Goal: Task Accomplishment & Management: Complete application form

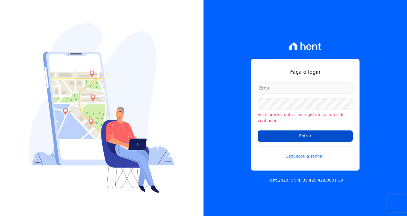
type input "vyviane.martinsgruporei@gmail.com"
click at [300, 136] on input "Entrar" at bounding box center [305, 136] width 95 height 11
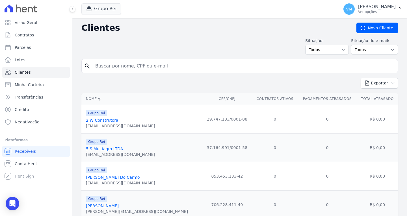
click at [133, 63] on input "search" at bounding box center [244, 65] width 304 height 11
paste input "08091403658"
type input "08091403658"
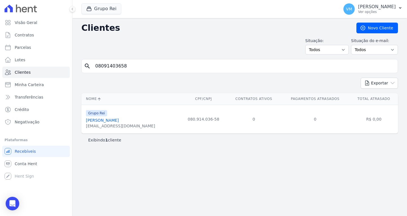
click at [107, 121] on link "Edimar Jose Da Silva" at bounding box center [102, 120] width 33 height 5
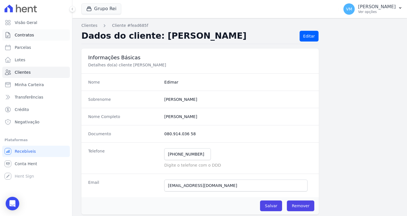
drag, startPoint x: 27, startPoint y: 35, endPoint x: 32, endPoint y: 38, distance: 5.7
click at [27, 35] on span "Contratos" at bounding box center [24, 35] width 19 height 6
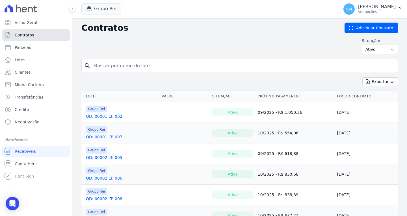
click at [34, 34] on link "Contratos" at bounding box center [36, 34] width 68 height 11
click at [391, 7] on p "[PERSON_NAME]" at bounding box center [377, 7] width 38 height 6
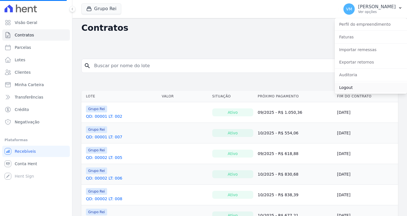
click at [347, 89] on link "Logout" at bounding box center [371, 88] width 72 height 10
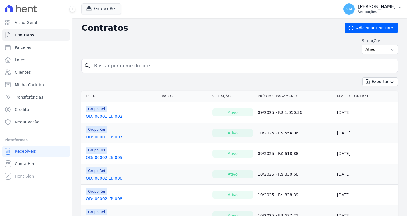
click at [386, 10] on p "Ver opções" at bounding box center [377, 12] width 38 height 5
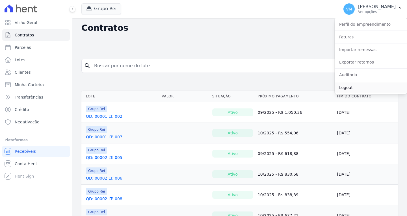
click at [353, 90] on link "Logout" at bounding box center [371, 88] width 72 height 10
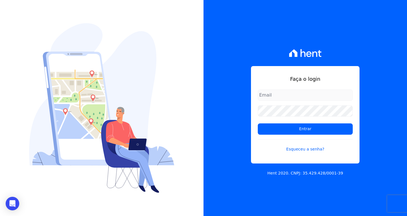
type input "vyviane.martinsgruporei@gmail.com"
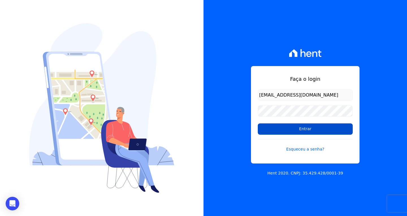
click at [303, 130] on input "Entrar" at bounding box center [305, 129] width 95 height 11
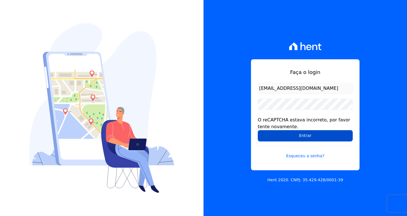
click at [301, 138] on input "Entrar" at bounding box center [305, 135] width 95 height 11
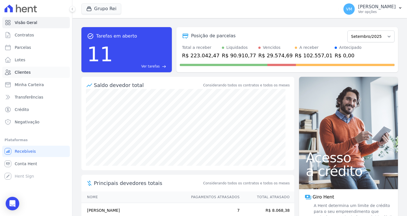
click at [33, 71] on link "Clientes" at bounding box center [36, 72] width 68 height 11
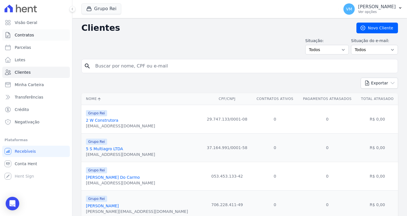
drag, startPoint x: 26, startPoint y: 36, endPoint x: 31, endPoint y: 38, distance: 5.3
click at [26, 36] on span "Contratos" at bounding box center [24, 35] width 19 height 6
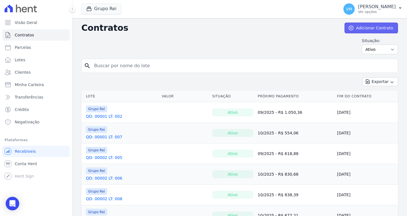
drag, startPoint x: 371, startPoint y: 29, endPoint x: 365, endPoint y: 32, distance: 7.5
click at [371, 29] on link "Adicionar Contrato" at bounding box center [371, 28] width 53 height 11
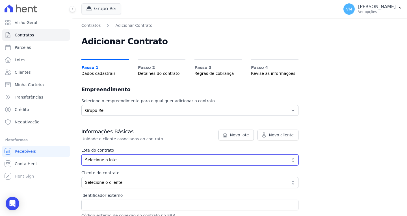
click at [131, 163] on span "Selecione o lote" at bounding box center [186, 160] width 202 height 6
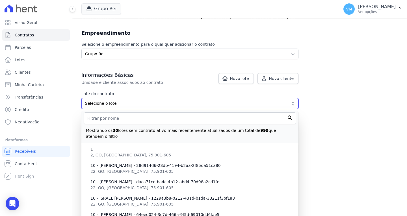
scroll to position [85, 0]
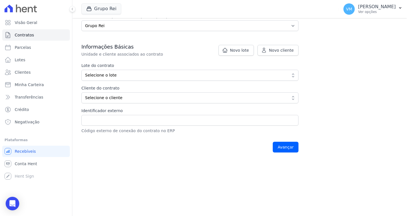
click at [379, 92] on div "Contratos Adicionar Contrato Adicionar Contrato Passo 1 Dados cadastrais Passo …" at bounding box center [239, 46] width 335 height 227
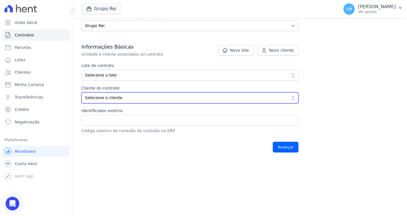
click at [107, 99] on span "Selecione o cliente" at bounding box center [186, 98] width 202 height 6
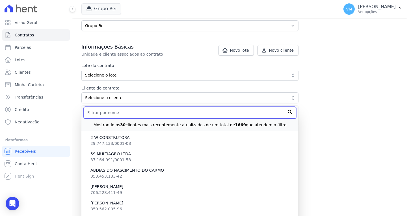
click at [112, 112] on input "text" at bounding box center [190, 113] width 213 height 12
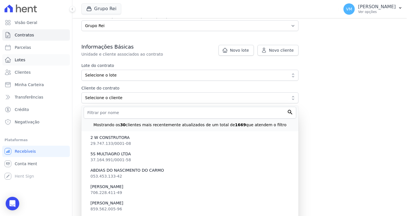
click at [31, 61] on link "Lotes" at bounding box center [36, 59] width 68 height 11
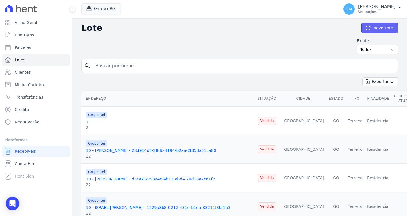
click at [377, 26] on link "Novo Lote" at bounding box center [379, 28] width 36 height 11
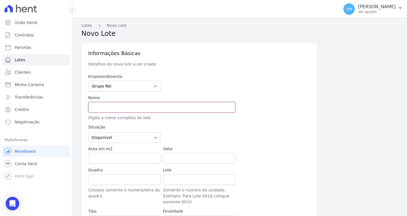
click at [115, 109] on input "text" at bounding box center [161, 107] width 147 height 11
click at [120, 103] on input "text" at bounding box center [161, 107] width 147 height 11
paste input "Qd. 00053 , Lt. 001"
click at [98, 107] on input "Qd. 00053 , Lt. 001" at bounding box center [161, 107] width 147 height 11
click at [117, 107] on input "Qd: 00053 , Lt. 001" at bounding box center [161, 107] width 147 height 11
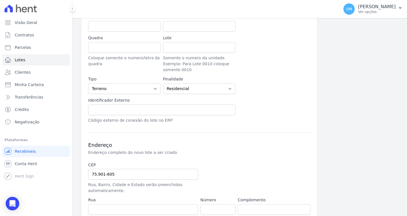
scroll to position [141, 0]
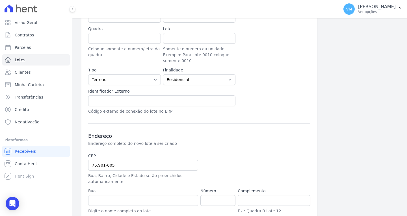
type input "Qd: 00053 , Lt: 001"
click at [120, 101] on input "text" at bounding box center [161, 101] width 147 height 11
click at [119, 98] on input "text" at bounding box center [161, 101] width 147 height 11
paste input "22480"
type input "22480"
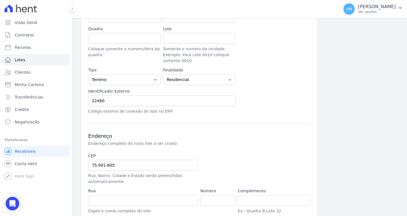
click at [154, 139] on h3 "Endereço" at bounding box center [199, 136] width 222 height 7
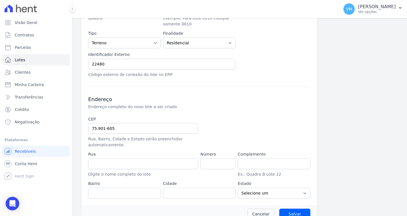
scroll to position [189, 0]
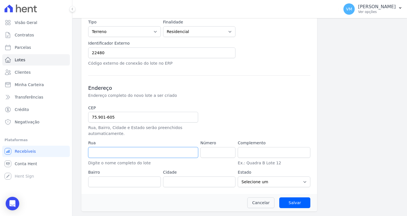
click at [135, 152] on input "text" at bounding box center [143, 152] width 110 height 11
click at [131, 117] on input "75.901-605" at bounding box center [143, 117] width 110 height 11
click at [156, 123] on div "CEP 75.901-605 Rua, Bairro, Cidade e Estado serão preenchidos automaticamente." at bounding box center [143, 121] width 110 height 32
click at [155, 119] on input "75.901-605" at bounding box center [143, 117] width 110 height 11
drag, startPoint x: 155, startPoint y: 119, endPoint x: 46, endPoint y: 119, distance: 108.8
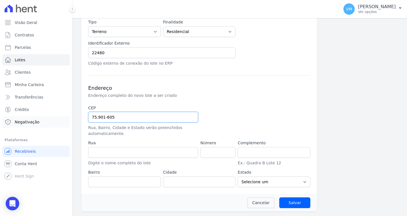
click at [46, 119] on div "Visão Geral Contratos Parcelas Lotes Clientes Minha Carteira Transferências Cré…" at bounding box center [203, 108] width 407 height 216
paste input "7.690-000"
type input "77.690-000"
click at [148, 156] on input "text" at bounding box center [143, 152] width 110 height 11
type input "Araguacema"
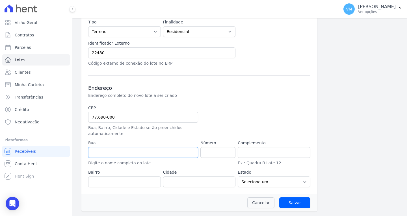
select select "TO"
type input "GOIAS"
click at [127, 185] on input "text" at bounding box center [124, 182] width 73 height 11
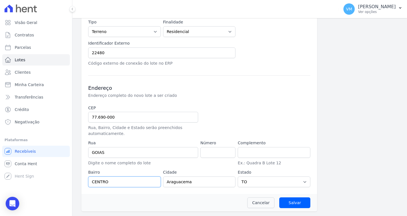
type input "CENTRO"
click at [210, 200] on div "Cancelar Salvar" at bounding box center [199, 203] width 236 height 18
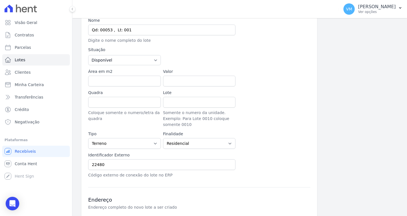
scroll to position [28, 0]
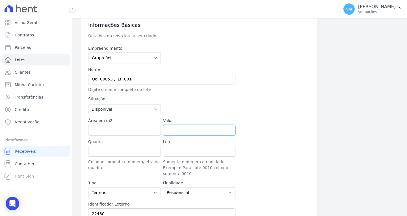
click at [194, 133] on input "Valor" at bounding box center [199, 130] width 73 height 11
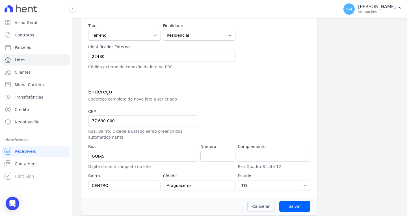
scroll to position [189, 0]
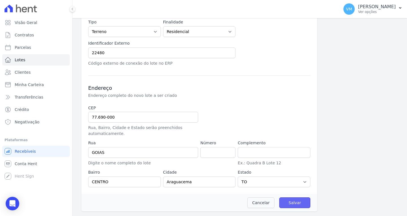
click at [293, 204] on input "Salvar" at bounding box center [294, 203] width 31 height 11
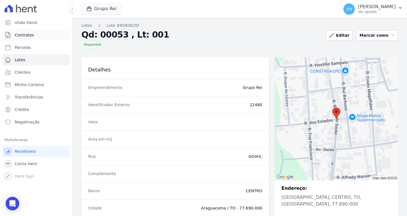
click at [26, 34] on span "Contratos" at bounding box center [24, 35] width 19 height 6
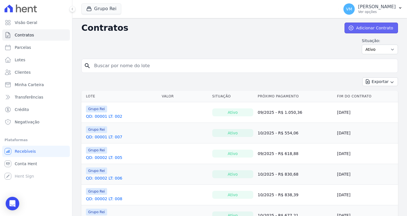
click at [363, 29] on link "Adicionar Contrato" at bounding box center [371, 28] width 53 height 11
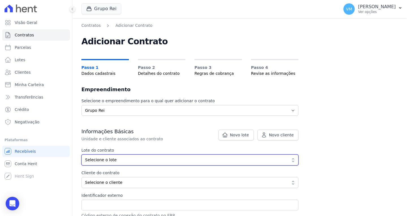
click at [112, 162] on span "Selecione o lote" at bounding box center [186, 160] width 202 height 6
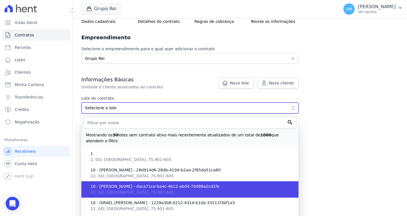
scroll to position [57, 0]
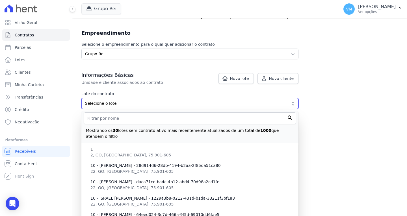
click at [124, 105] on span "Selecione o lote" at bounding box center [186, 104] width 202 height 6
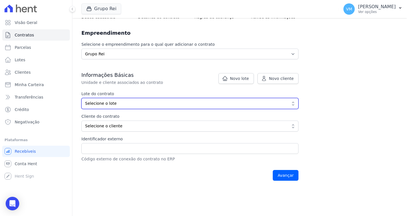
click at [119, 104] on span "Selecione o lote" at bounding box center [186, 104] width 202 height 6
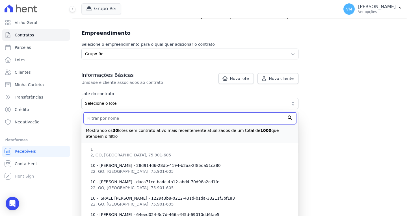
click at [120, 118] on input "text" at bounding box center [190, 118] width 213 height 12
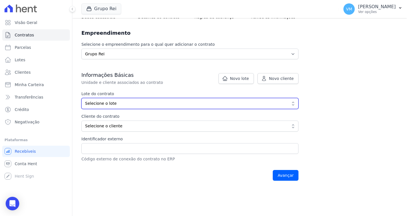
click at [125, 103] on span "Selecione o lote" at bounding box center [186, 104] width 202 height 6
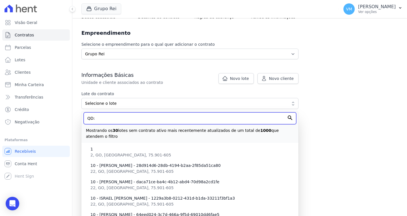
click at [119, 119] on input "QD:" at bounding box center [190, 118] width 213 height 12
click at [119, 119] on input "QD: 0053" at bounding box center [190, 118] width 213 height 12
type input "Q"
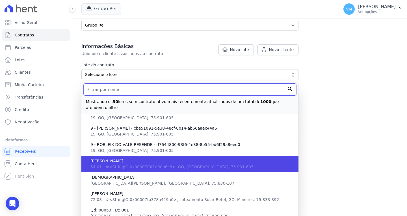
scroll to position [109, 0]
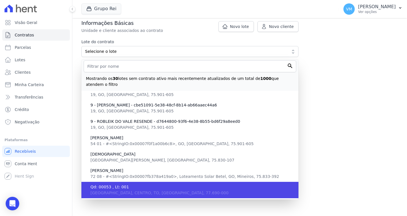
click at [140, 184] on span "Qd: 00053 , Lt: 001" at bounding box center [191, 187] width 203 height 6
type input "8580625f-b2f6-4e1b-8943-fb9c76bc97ea"
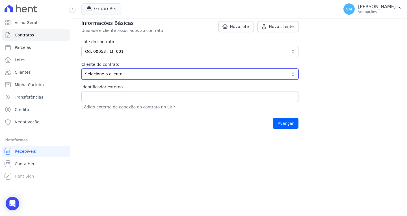
click at [112, 74] on span "Selecione o cliente" at bounding box center [186, 74] width 202 height 6
drag, startPoint x: 146, startPoint y: 73, endPoint x: 135, endPoint y: 78, distance: 12.3
click at [146, 73] on span "Selecione o cliente" at bounding box center [186, 74] width 202 height 6
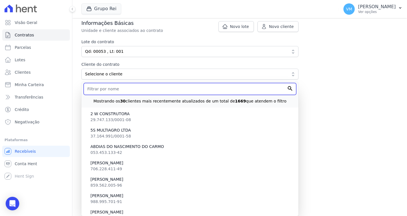
click at [132, 89] on input "text" at bounding box center [190, 89] width 213 height 12
paste input "08091403658"
type input "08091403658"
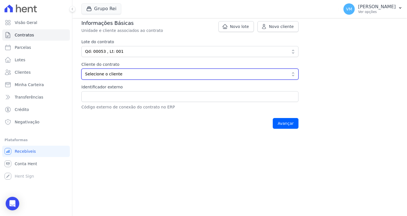
click at [131, 78] on button "Selecione o cliente" at bounding box center [189, 74] width 217 height 11
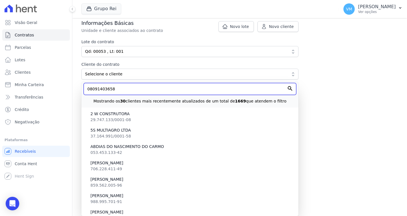
click at [126, 90] on input "08091403658" at bounding box center [190, 89] width 213 height 12
click at [273, 118] on input "Avançar" at bounding box center [286, 123] width 26 height 11
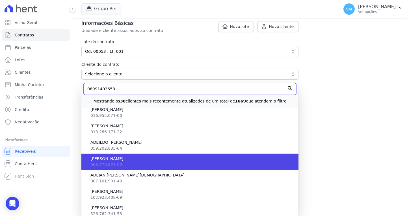
scroll to position [170, 0]
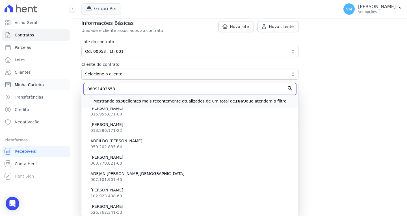
drag, startPoint x: 128, startPoint y: 88, endPoint x: 61, endPoint y: 90, distance: 66.7
click at [61, 90] on div "Visão Geral Contratos Parcelas Lotes Clientes Minha Carteira Transferências Cré…" at bounding box center [203, 108] width 407 height 216
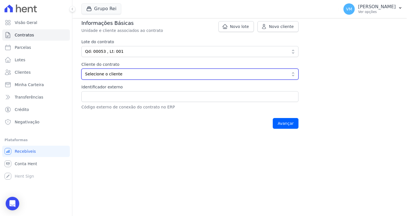
drag, startPoint x: 130, startPoint y: 74, endPoint x: 120, endPoint y: 81, distance: 12.4
click at [130, 74] on span "Selecione o cliente" at bounding box center [186, 74] width 202 height 6
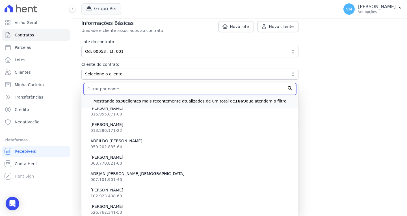
click at [118, 90] on input "text" at bounding box center [190, 89] width 213 height 12
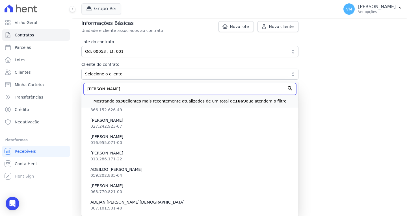
scroll to position [141, 0]
click at [125, 92] on input "EDIMAR JOSE" at bounding box center [190, 89] width 213 height 12
type input "EDIMAR JOSE DA SILVA"
drag, startPoint x: 174, startPoint y: 89, endPoint x: 81, endPoint y: 89, distance: 93.3
click at [81, 89] on div "Contratos Adicionar Contrato Adicionar Contrato Passo 1 Dados cadastrais Passo …" at bounding box center [239, 23] width 335 height 227
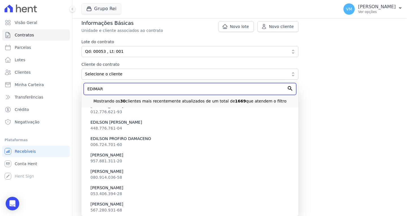
scroll to position [6330, 0]
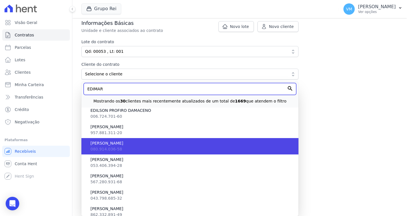
type input "EDIMAR"
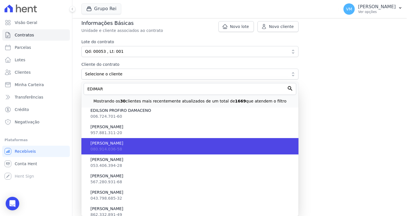
click at [133, 147] on li "EDIMAR JOSE DA SILVA 080.914.036-58" at bounding box center [189, 146] width 217 height 16
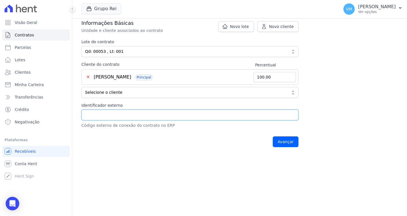
click at [120, 116] on input "Identificador externo" at bounding box center [189, 115] width 217 height 11
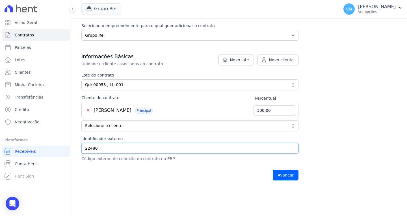
scroll to position [80, 0]
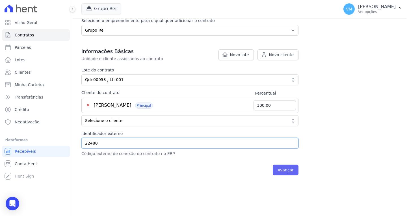
type input "22480"
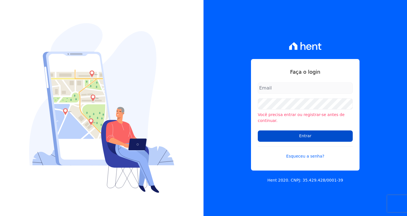
type input "[EMAIL_ADDRESS][DOMAIN_NAME]"
click at [272, 132] on input "Entrar" at bounding box center [305, 136] width 95 height 11
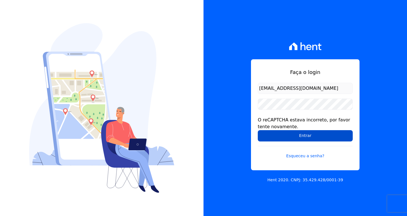
click at [274, 135] on input "Entrar" at bounding box center [305, 135] width 95 height 11
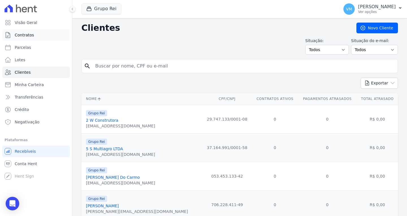
drag, startPoint x: 28, startPoint y: 37, endPoint x: 39, endPoint y: 36, distance: 10.5
click at [28, 37] on span "Contratos" at bounding box center [24, 35] width 19 height 6
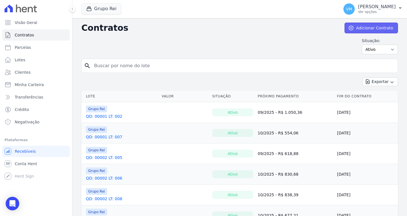
click at [375, 29] on link "Adicionar Contrato" at bounding box center [371, 28] width 53 height 11
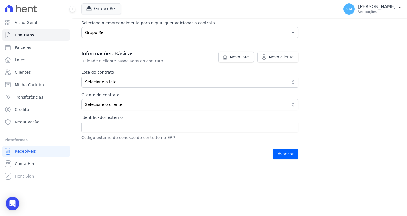
scroll to position [85, 0]
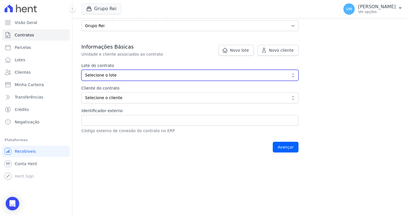
click at [121, 75] on span "Selecione o lote" at bounding box center [186, 75] width 202 height 6
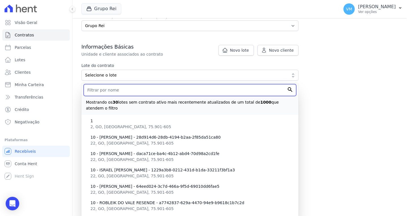
click at [121, 92] on input "text" at bounding box center [190, 90] width 213 height 12
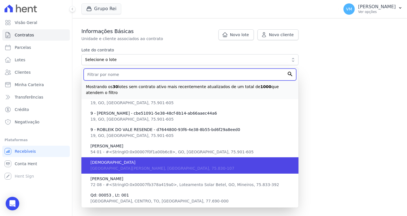
scroll to position [109, 0]
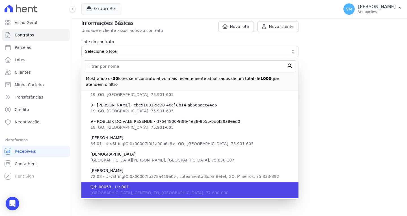
click at [138, 184] on span "Qd: 00053 , Lt: 001" at bounding box center [191, 187] width 203 height 6
type input "8580625f-b2f6-4e1b-8943-fb9c76bc97ea"
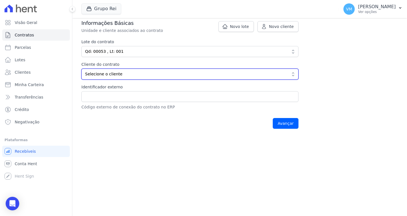
click at [118, 70] on button "Selecione o cliente" at bounding box center [189, 74] width 217 height 11
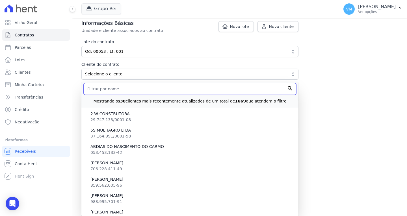
click at [125, 89] on input "text" at bounding box center [190, 89] width 213 height 12
type input "edimar"
click at [273, 118] on input "Avançar" at bounding box center [286, 123] width 26 height 11
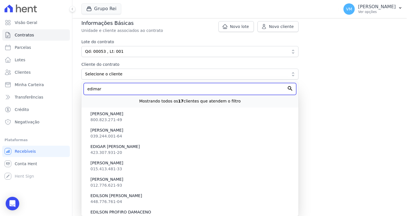
scroll to position [86, 0]
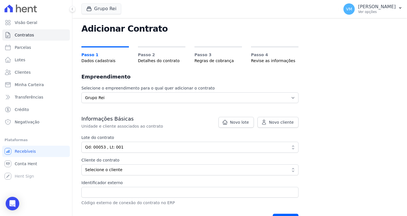
scroll to position [28, 0]
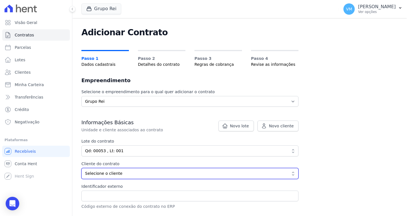
click at [126, 175] on span "Selecione o cliente" at bounding box center [186, 174] width 202 height 6
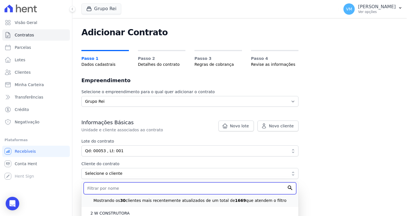
click at [138, 190] on input "text" at bounding box center [190, 189] width 213 height 12
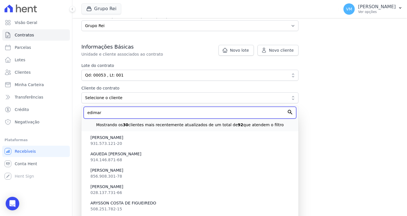
scroll to position [66, 0]
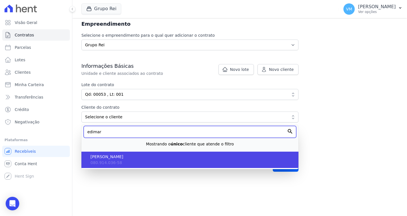
type input "edimar"
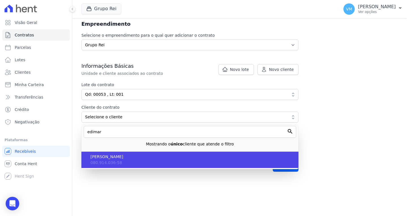
click at [153, 157] on span "[PERSON_NAME]" at bounding box center [191, 157] width 203 height 6
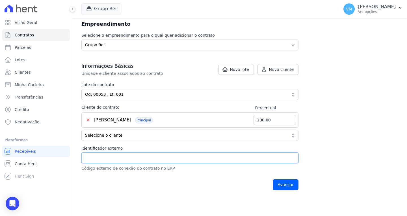
click at [125, 157] on input "Identificador externo" at bounding box center [189, 158] width 217 height 11
type input "22480"
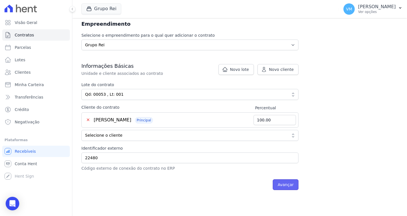
click at [278, 184] on input "Avançar" at bounding box center [286, 184] width 26 height 11
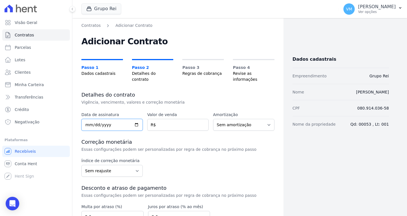
click at [85, 119] on input "date" at bounding box center [111, 125] width 61 height 12
type input "2018-07-30"
type input "2019-07-30"
click at [164, 119] on input "number" at bounding box center [177, 125] width 61 height 12
click at [163, 121] on input "number" at bounding box center [177, 125] width 61 height 12
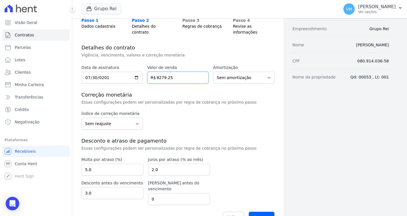
scroll to position [51, 0]
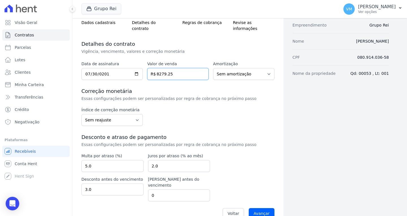
type input "8279.25"
click at [97, 114] on select "Sem reajuste Média dos últimos 12 meses acumulado de INCCM Média dos últimos 12…" at bounding box center [111, 120] width 61 height 12
click at [181, 79] on div "Data de assinatura 2019-07-30 Valor de venda 8279.25 R$ Amortização Sem amortiz…" at bounding box center [177, 141] width 193 height 161
click at [119, 184] on input "3.0" at bounding box center [112, 190] width 62 height 12
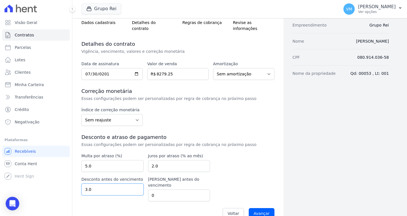
type input "3"
type input "0"
click at [185, 190] on input "0" at bounding box center [179, 196] width 62 height 12
click at [255, 208] on input "Avançar" at bounding box center [262, 213] width 26 height 11
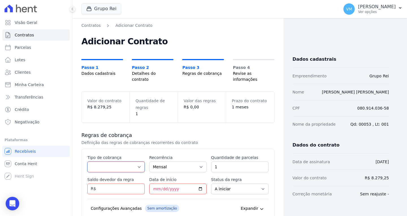
click at [122, 162] on select "Parcela Normal Entrada Sinal Intercalada Chaves Pré-chaves Pós-chaves Impostos …" at bounding box center [115, 167] width 57 height 11
select select "standard"
click at [87, 162] on select "Parcela Normal Entrada Sinal Intercalada Chaves Pré-chaves Pós-chaves Impostos …" at bounding box center [115, 167] width 57 height 11
click at [260, 162] on input "2" at bounding box center [239, 167] width 57 height 11
click at [260, 162] on input "3" at bounding box center [239, 167] width 57 height 11
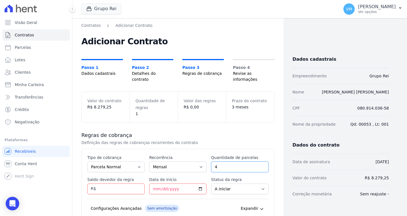
click at [260, 162] on input "4" at bounding box center [239, 167] width 57 height 11
click at [260, 162] on input "5" at bounding box center [239, 167] width 57 height 11
click at [260, 162] on input "6" at bounding box center [239, 167] width 57 height 11
type input "7"
click at [260, 162] on input "7" at bounding box center [239, 167] width 57 height 11
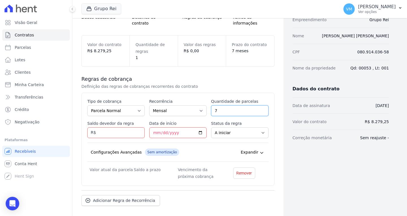
scroll to position [76, 0]
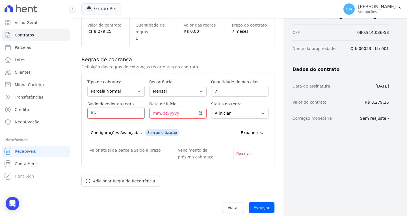
click at [116, 109] on input "Saldo devedor da regra" at bounding box center [115, 113] width 57 height 11
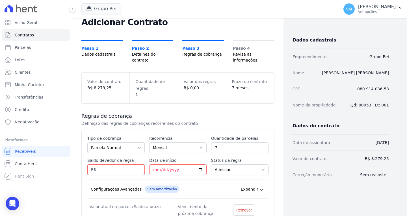
scroll to position [47, 0]
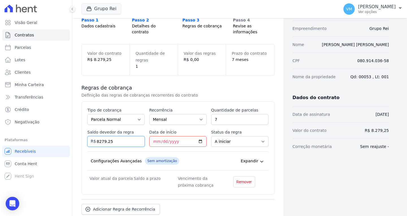
type input "8279.25"
click at [164, 136] on input "Data de início" at bounding box center [177, 141] width 57 height 11
click at [154, 137] on input "Data de início" at bounding box center [177, 141] width 57 height 11
click at [198, 136] on input "Data de início" at bounding box center [177, 141] width 57 height 11
type input "[DATE]"
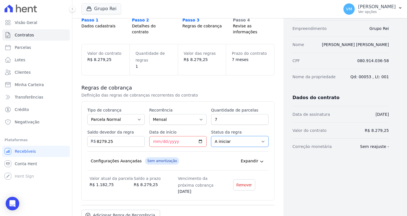
click at [228, 137] on select "A iniciar Em aberto" at bounding box center [239, 141] width 57 height 11
click at [211, 136] on select "A iniciar Em aberto" at bounding box center [239, 141] width 57 height 11
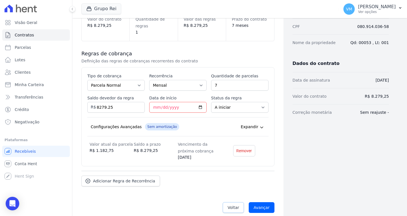
click at [231, 205] on span "Voltar" at bounding box center [234, 208] width 12 height 6
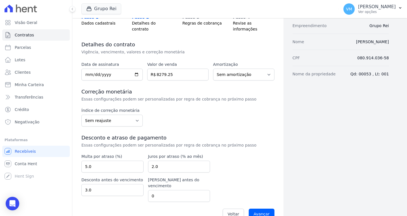
scroll to position [51, 0]
drag, startPoint x: 180, startPoint y: 69, endPoint x: 95, endPoint y: 70, distance: 84.8
click at [133, 70] on div "Data de assinatura 2019-07-30 Valor de venda 8279.25 R$ Amortização Sem amortiz…" at bounding box center [177, 70] width 193 height 19
click at [184, 69] on input "8279.25" at bounding box center [177, 74] width 61 height 12
drag, startPoint x: 184, startPoint y: 69, endPoint x: 156, endPoint y: 71, distance: 28.6
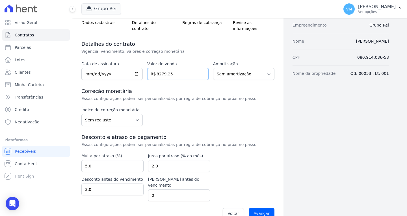
click at [156, 70] on input "8279.25" at bounding box center [177, 74] width 61 height 12
type input "104680.05"
click at [168, 79] on div "Data de assinatura 2019-07-30 Valor de venda 104680.05 R$ Amortização Sem amort…" at bounding box center [177, 141] width 193 height 161
click at [160, 68] on input "104680.05" at bounding box center [177, 74] width 61 height 12
click at [161, 68] on input "104680.05" at bounding box center [177, 74] width 61 height 12
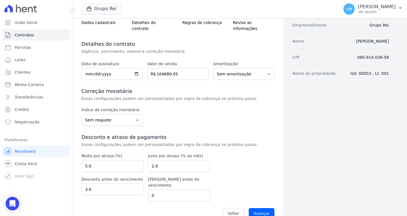
click at [181, 78] on div "Data de assinatura 2019-07-30 Valor de venda 104680.05 R$ Amortização Sem amort…" at bounding box center [177, 141] width 193 height 161
click at [250, 115] on div "Índice de correção monetária Sem reajuste Média dos últimos 12 meses acumulado …" at bounding box center [177, 116] width 193 height 19
click at [255, 208] on input "Avançar" at bounding box center [262, 213] width 26 height 11
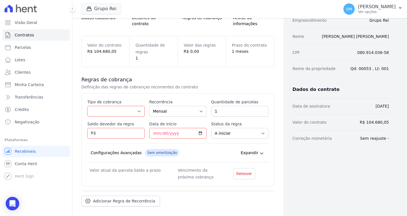
scroll to position [57, 0]
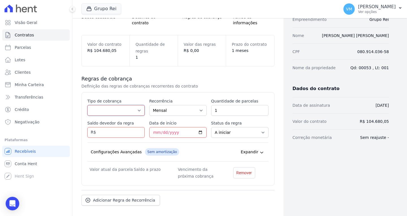
click at [105, 105] on select "Parcela Normal Entrada Sinal Intercalada Chaves Pré-chaves Pós-chaves Impostos …" at bounding box center [115, 110] width 57 height 11
select select "standard"
click at [87, 105] on select "Parcela Normal Entrada Sinal Intercalada Chaves Pré-chaves Pós-chaves Impostos …" at bounding box center [115, 110] width 57 height 11
click at [109, 127] on input "Saldo devedor da regra" at bounding box center [115, 132] width 57 height 11
click at [113, 127] on input "Saldo devedor da regra" at bounding box center [115, 132] width 57 height 11
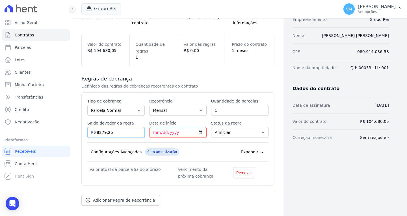
type input "8279.25"
click at [198, 127] on input "Data de início" at bounding box center [177, 132] width 57 height 11
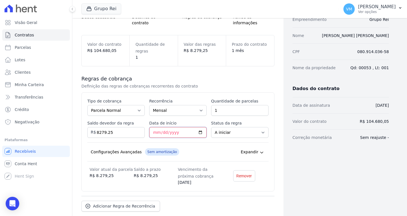
type input "2025-10-10"
click at [235, 127] on select "A iniciar Em aberto" at bounding box center [239, 132] width 57 height 11
click at [211, 127] on select "A iniciar Em aberto" at bounding box center [239, 132] width 57 height 11
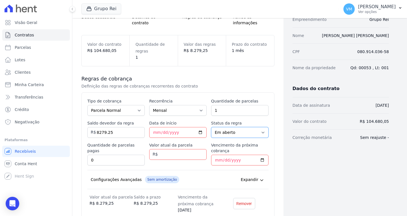
click at [239, 127] on select "A iniciar Em aberto" at bounding box center [239, 132] width 57 height 11
select select "not_started"
click at [211, 127] on select "A iniciar Em aberto" at bounding box center [239, 132] width 57 height 11
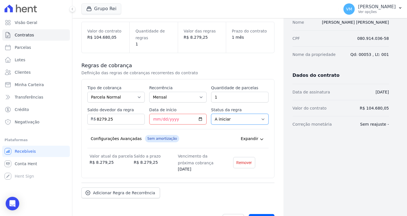
scroll to position [82, 0]
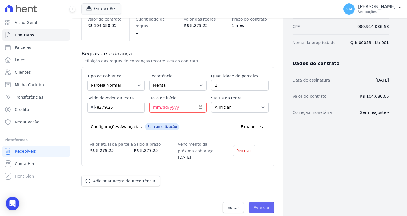
click at [259, 202] on input "Avançar" at bounding box center [262, 207] width 26 height 11
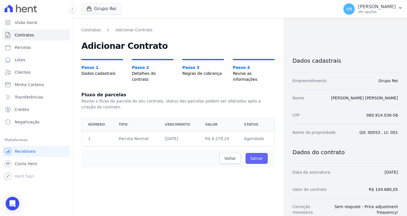
click at [249, 154] on input "Salvar" at bounding box center [257, 158] width 22 height 11
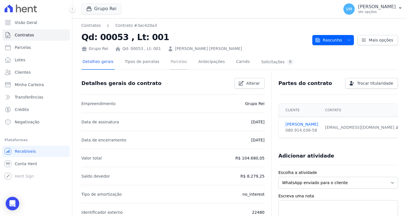
click at [172, 60] on link "Parcelas" at bounding box center [179, 62] width 19 height 15
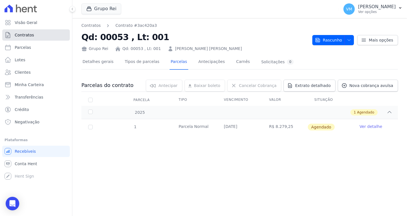
click at [30, 33] on span "Contratos" at bounding box center [24, 35] width 19 height 6
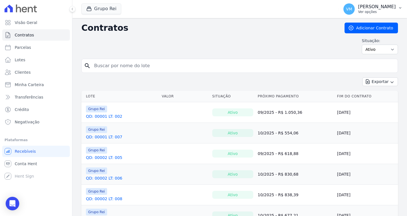
click at [380, 8] on p "[PERSON_NAME]" at bounding box center [377, 7] width 38 height 6
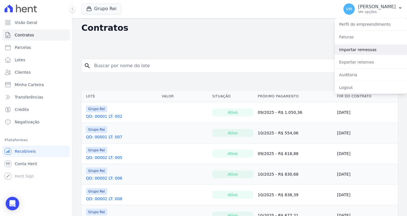
click at [358, 49] on link "Importar remessas" at bounding box center [371, 50] width 72 height 10
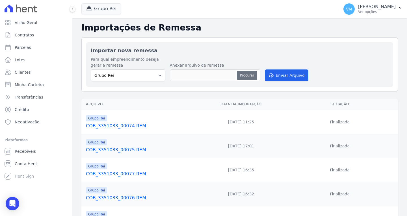
click at [248, 76] on button "Procurar" at bounding box center [247, 75] width 20 height 9
type input "COB_3351033_00078.REM"
click at [292, 75] on button "Enviar Arquivo" at bounding box center [287, 76] width 44 height 12
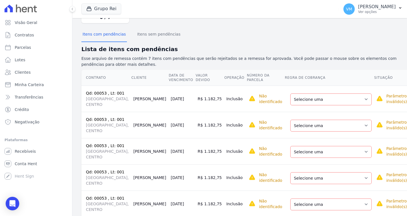
scroll to position [57, 0]
click at [300, 94] on select "Selecione uma Nova Parcela Avulsa Parcela Avulsa Existente Parcela Normal (1 X …" at bounding box center [330, 100] width 81 height 12
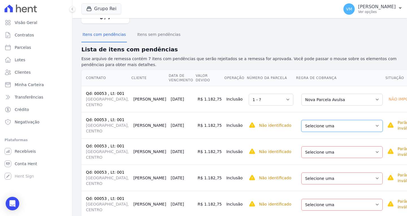
click at [303, 120] on select "Selecione uma Nova Parcela Avulsa Parcela Avulsa Existente Parcela Normal (1 X …" at bounding box center [341, 126] width 81 height 12
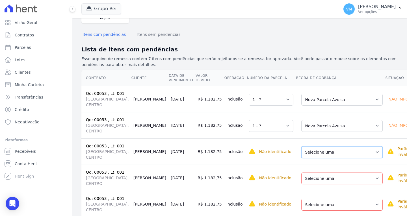
click at [307, 147] on select "Selecione uma Nova Parcela Avulsa Parcela Avulsa Existente Parcela Normal (1 X …" at bounding box center [341, 152] width 81 height 12
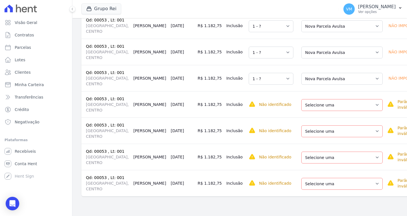
scroll to position [141, 0]
click at [306, 99] on select "Selecione uma Nova Parcela Avulsa Parcela Avulsa Existente Parcela Normal (1 X …" at bounding box center [341, 105] width 81 height 12
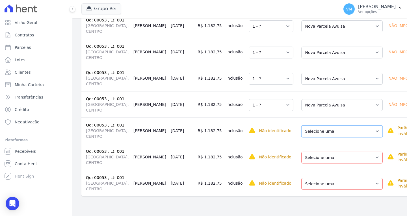
click at [310, 128] on select "Selecione uma Nova Parcela Avulsa Parcela Avulsa Existente Parcela Normal (1 X …" at bounding box center [341, 131] width 81 height 12
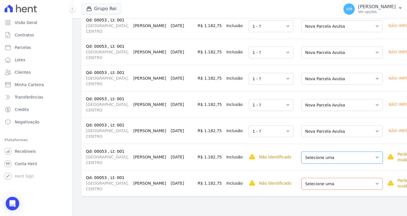
click at [308, 158] on select "Selecione uma Nova Parcela Avulsa Parcela Avulsa Existente Parcela Normal (1 X …" at bounding box center [341, 158] width 81 height 12
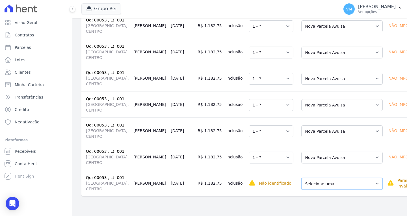
click at [304, 190] on select "Selecione uma Nova Parcela Avulsa Parcela Avulsa Existente Parcela Normal (1 X …" at bounding box center [341, 184] width 81 height 12
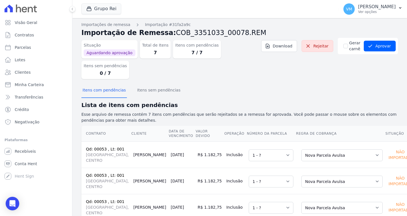
scroll to position [0, 0]
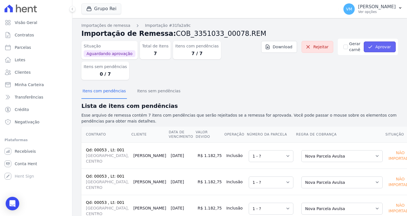
click at [372, 48] on button "Aprovar" at bounding box center [380, 47] width 32 height 11
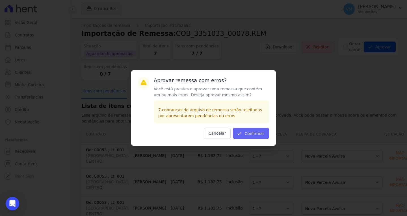
click at [253, 132] on button "Confirmar" at bounding box center [251, 133] width 36 height 11
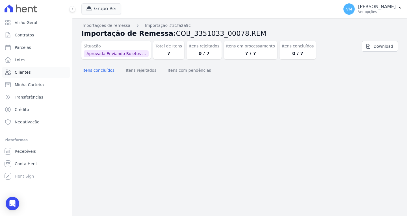
click at [26, 76] on link "Clientes" at bounding box center [36, 72] width 68 height 11
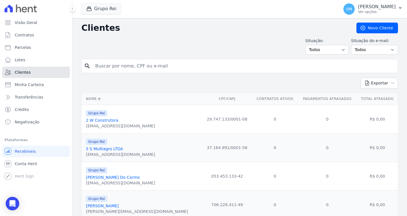
click at [27, 75] on span "Clientes" at bounding box center [23, 73] width 16 height 6
drag, startPoint x: 165, startPoint y: 68, endPoint x: 168, endPoint y: 68, distance: 3.1
click at [165, 68] on input "search" at bounding box center [244, 65] width 304 height 11
paste input "08091403658"
type input "08091403658"
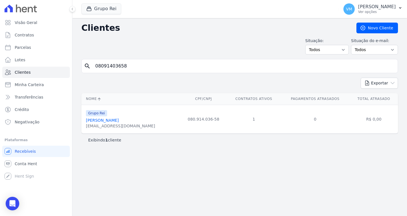
click at [108, 120] on link "Edimar Jose Da Silva" at bounding box center [102, 120] width 33 height 5
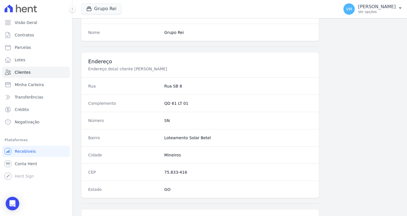
scroll to position [313, 0]
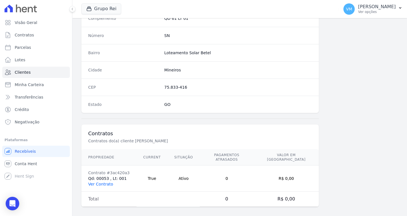
click at [102, 182] on link "Ver Contrato" at bounding box center [100, 184] width 25 height 5
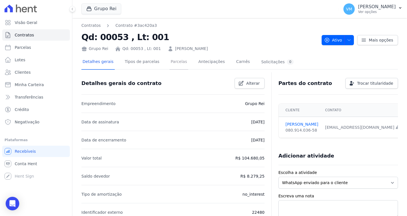
click at [170, 62] on link "Parcelas" at bounding box center [179, 62] width 19 height 15
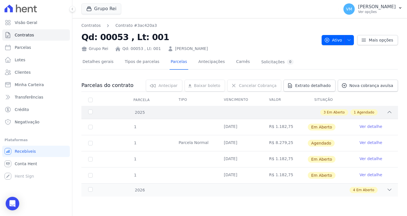
click at [388, 114] on icon at bounding box center [390, 112] width 6 height 6
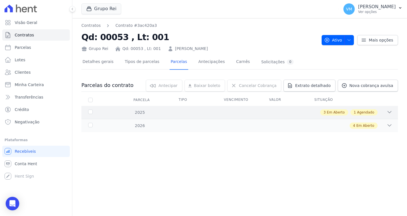
click at [390, 113] on icon at bounding box center [390, 112] width 6 height 6
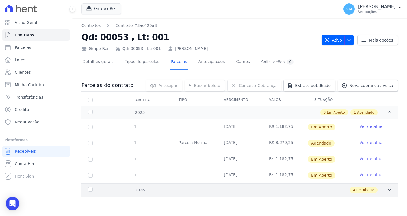
click at [351, 189] on div "4 Em Aberto" at bounding box center [255, 190] width 274 height 6
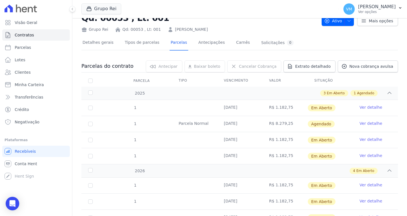
scroll to position [28, 0]
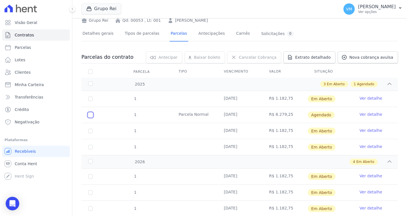
click at [90, 116] on input "checkbox" at bounding box center [90, 115] width 5 height 5
checkbox input "true"
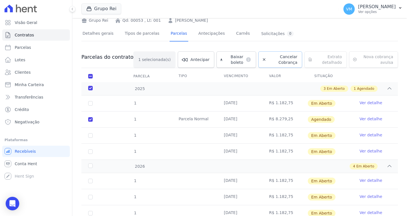
click at [275, 61] on span "Cancelar Cobrança" at bounding box center [282, 59] width 29 height 11
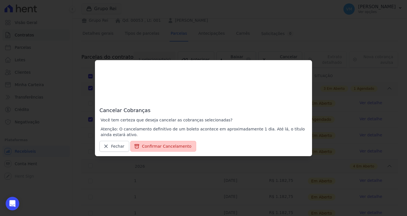
click at [148, 147] on button "Confirmar Cancelamento" at bounding box center [163, 146] width 66 height 11
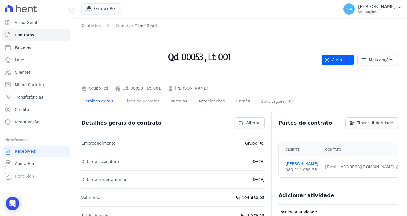
click at [146, 100] on link "Tipos de parcelas" at bounding box center [142, 101] width 37 height 15
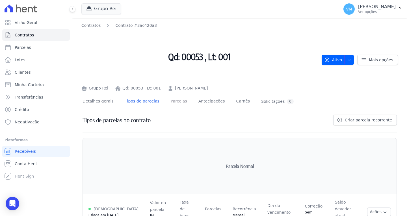
click at [170, 100] on link "Parcelas" at bounding box center [179, 101] width 19 height 15
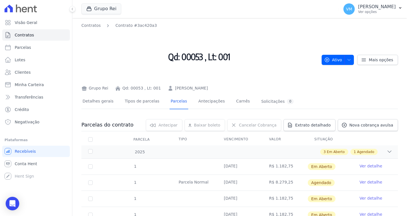
scroll to position [37, 0]
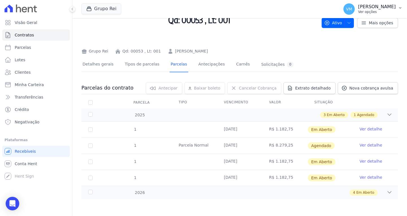
drag, startPoint x: 375, startPoint y: 8, endPoint x: 367, endPoint y: 13, distance: 10.4
click at [374, 8] on p "[PERSON_NAME]" at bounding box center [377, 7] width 38 height 6
drag, startPoint x: 26, startPoint y: 73, endPoint x: 33, endPoint y: 81, distance: 10.2
click at [26, 73] on span "Clientes" at bounding box center [23, 73] width 16 height 6
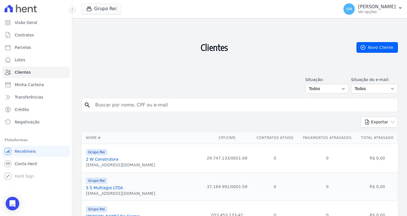
click at [168, 100] on input "search" at bounding box center [244, 104] width 304 height 11
paste input "03754779184"
type input "03754779184"
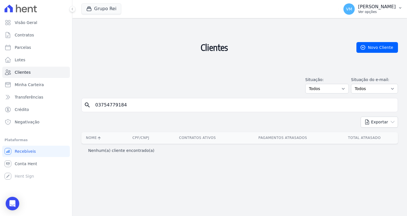
click at [377, 7] on p "[PERSON_NAME]" at bounding box center [377, 7] width 38 height 6
click at [386, 7] on p "[PERSON_NAME]" at bounding box center [377, 7] width 38 height 6
click at [367, 6] on p "[PERSON_NAME]" at bounding box center [377, 7] width 38 height 6
click at [387, 9] on p "[PERSON_NAME]" at bounding box center [377, 7] width 38 height 6
click at [372, 9] on p "[PERSON_NAME]" at bounding box center [377, 7] width 38 height 6
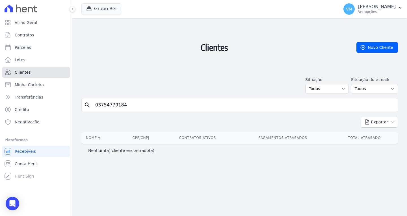
click at [24, 74] on span "Clientes" at bounding box center [23, 73] width 16 height 6
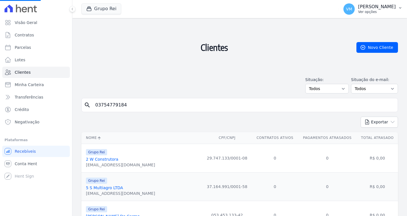
click at [383, 7] on p "[PERSON_NAME]" at bounding box center [377, 7] width 38 height 6
click at [373, 5] on p "[PERSON_NAME]" at bounding box center [377, 7] width 38 height 6
click at [369, 14] on p "Ver opções" at bounding box center [377, 12] width 38 height 5
click at [380, 5] on p "[PERSON_NAME]" at bounding box center [377, 7] width 38 height 6
click at [379, 4] on p "[PERSON_NAME]" at bounding box center [377, 7] width 38 height 6
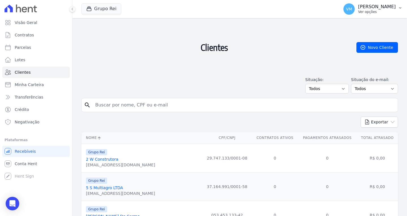
click at [379, 4] on p "[PERSON_NAME]" at bounding box center [377, 7] width 38 height 6
click at [378, 5] on p "[PERSON_NAME]" at bounding box center [377, 7] width 38 height 6
click at [375, 10] on p "Ver opções" at bounding box center [377, 12] width 38 height 5
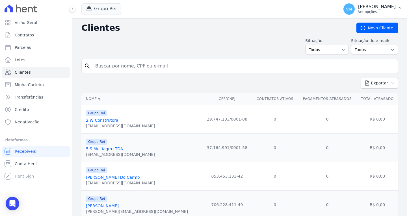
click at [377, 6] on p "[PERSON_NAME]" at bounding box center [377, 7] width 38 height 6
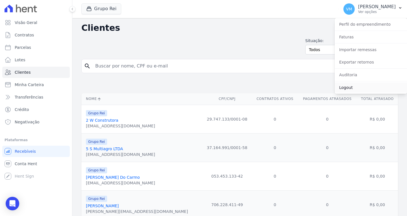
click at [358, 87] on link "Logout" at bounding box center [371, 88] width 72 height 10
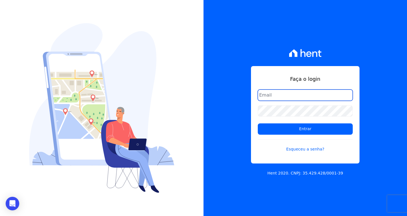
type input "[EMAIL_ADDRESS][DOMAIN_NAME]"
